Goal: Information Seeking & Learning: Learn about a topic

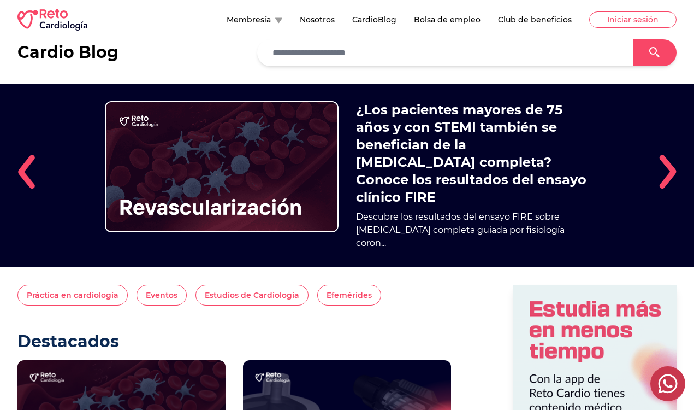
click at [666, 172] on img at bounding box center [667, 171] width 17 height 35
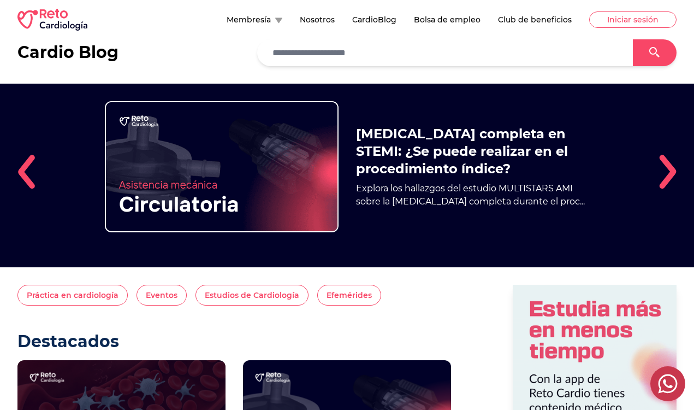
click at [667, 172] on img at bounding box center [667, 171] width 17 height 35
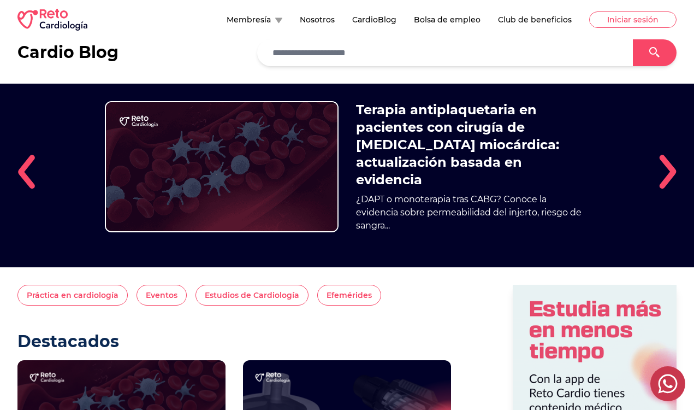
click at [667, 172] on img at bounding box center [667, 171] width 17 height 35
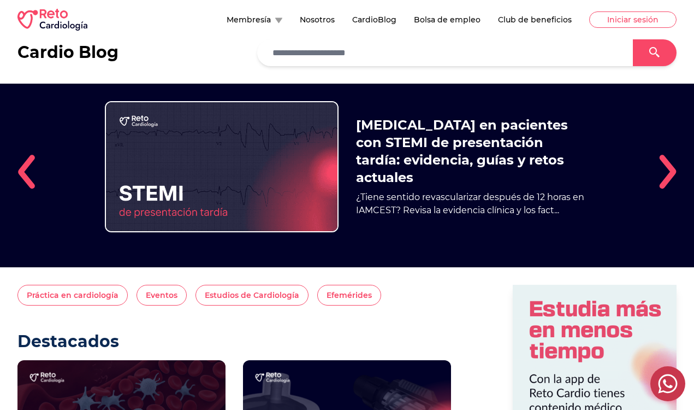
click at [27, 172] on img at bounding box center [25, 171] width 17 height 35
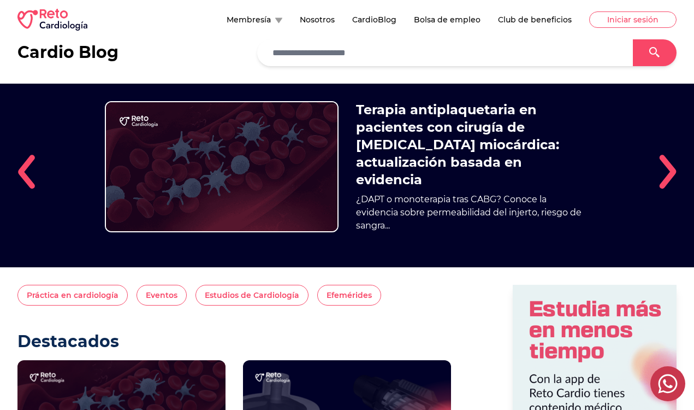
click at [669, 169] on img at bounding box center [667, 171] width 17 height 35
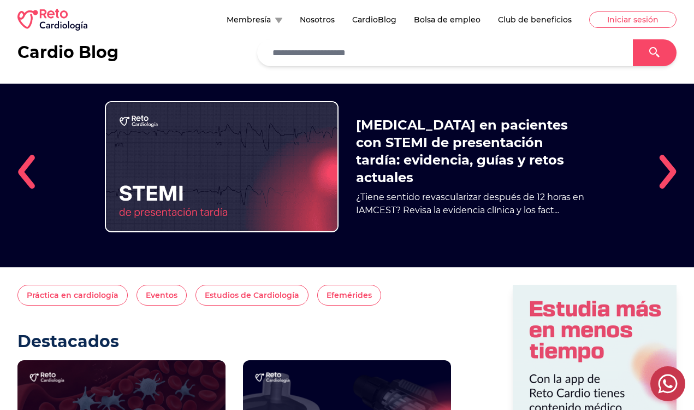
click at [26, 169] on img at bounding box center [25, 171] width 17 height 35
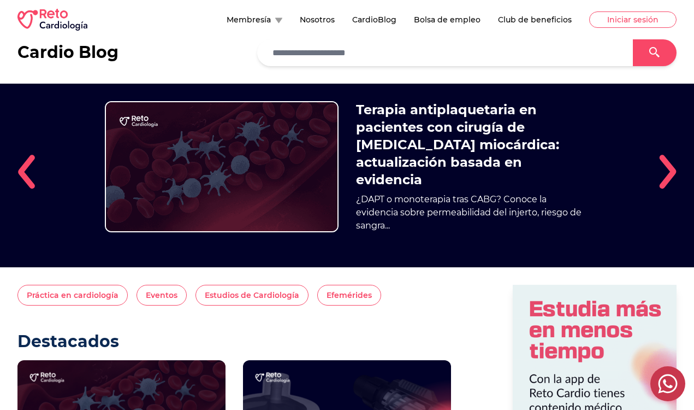
click at [279, 167] on img "3 / 5" at bounding box center [222, 166] width 234 height 131
